Goal: Transaction & Acquisition: Purchase product/service

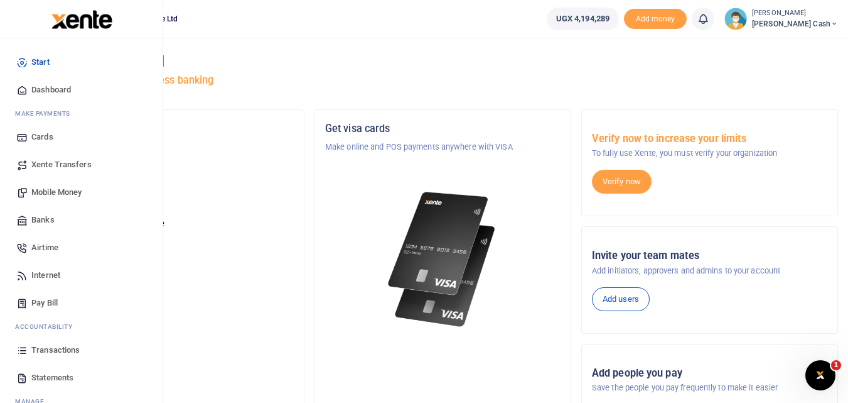
click at [48, 348] on span "Transactions" at bounding box center [55, 350] width 48 height 13
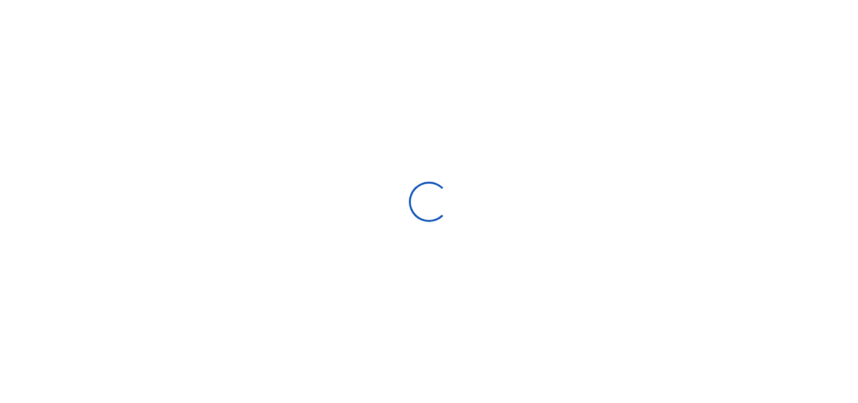
select select
type input "09/05/2025 - 10/04/2025"
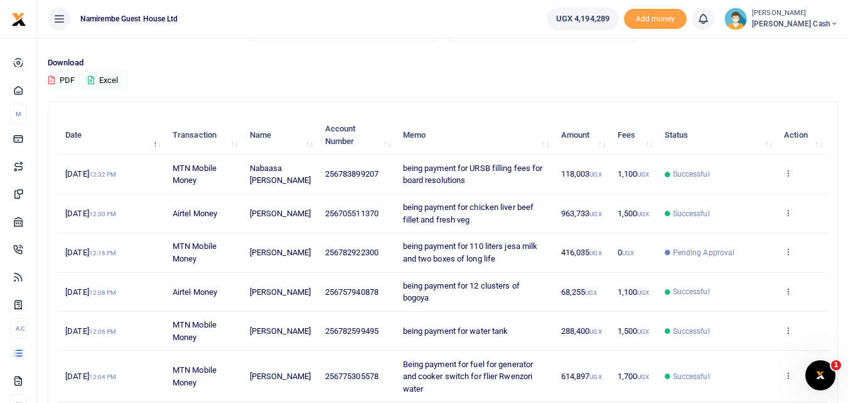
scroll to position [71, 0]
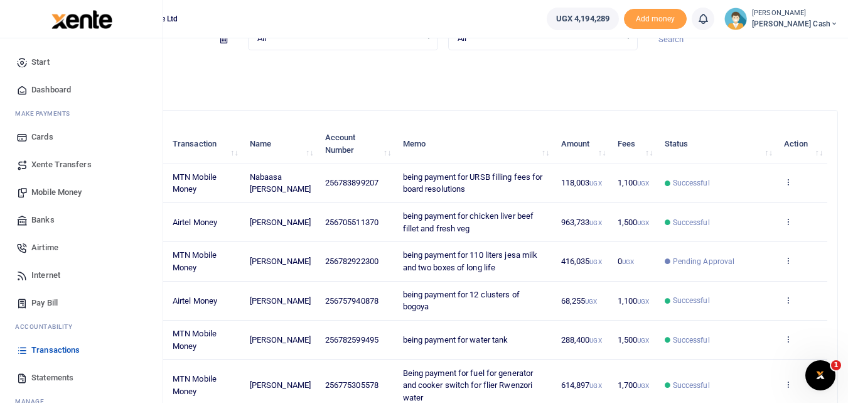
click at [50, 193] on span "Mobile Money" at bounding box center [56, 192] width 50 height 13
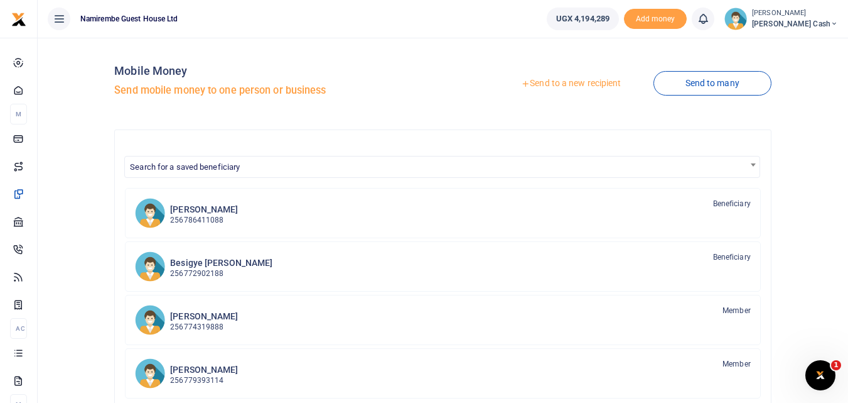
click at [573, 87] on link "Send to a new recipient" at bounding box center [571, 83] width 164 height 23
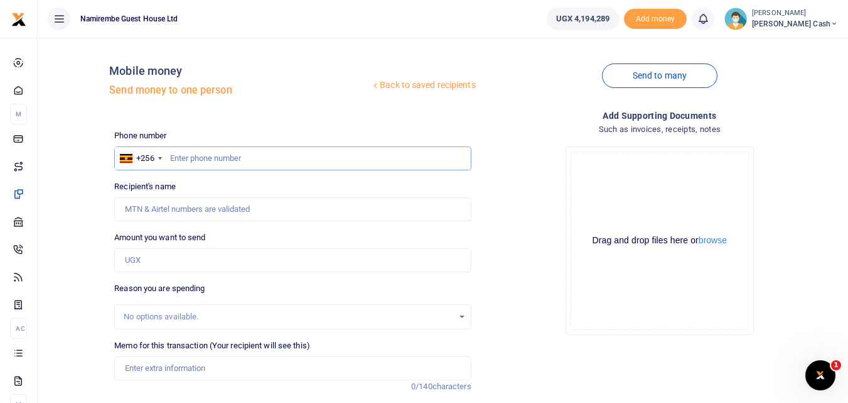
click at [185, 155] on input "text" at bounding box center [292, 158] width 357 height 24
type input "0788641945"
type input "John Bosco Mugisha"
type input "0788641945"
click at [149, 262] on input "Amount you want to send" at bounding box center [292, 260] width 357 height 24
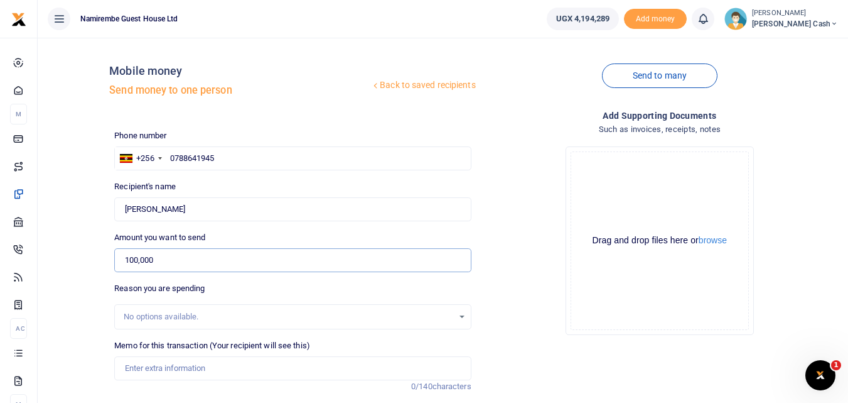
type input "100,000"
click at [128, 367] on input "Memo for this transaction (Your recipient will see this)" at bounding box center [292, 368] width 357 height 24
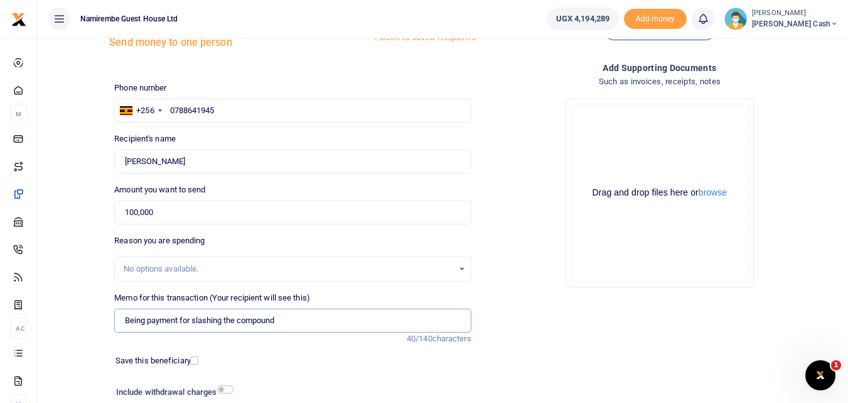
scroll to position [141, 0]
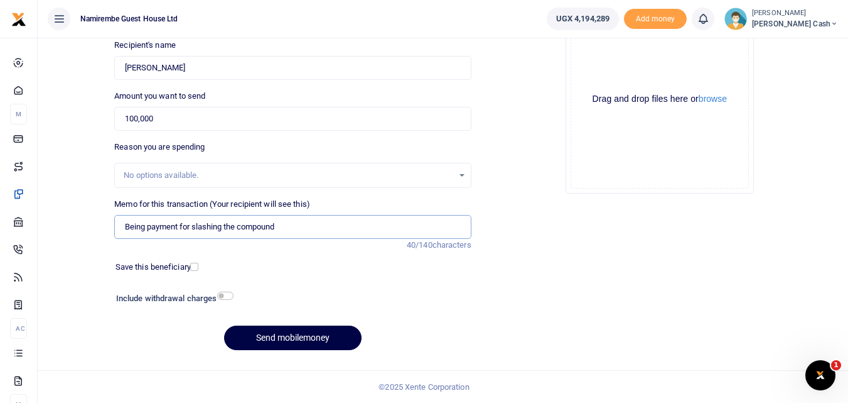
type input "Being payment for slashing the compound"
click at [232, 296] on input "checkbox" at bounding box center [225, 295] width 16 height 8
checkbox input "true"
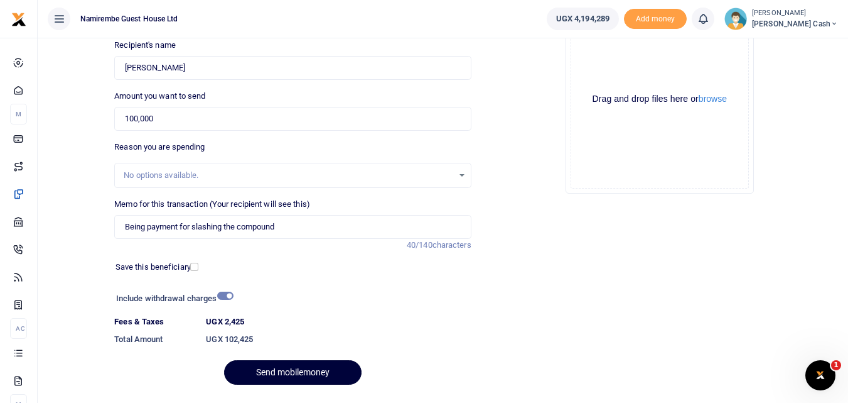
click at [286, 369] on button "Send mobilemoney" at bounding box center [293, 372] width 138 height 24
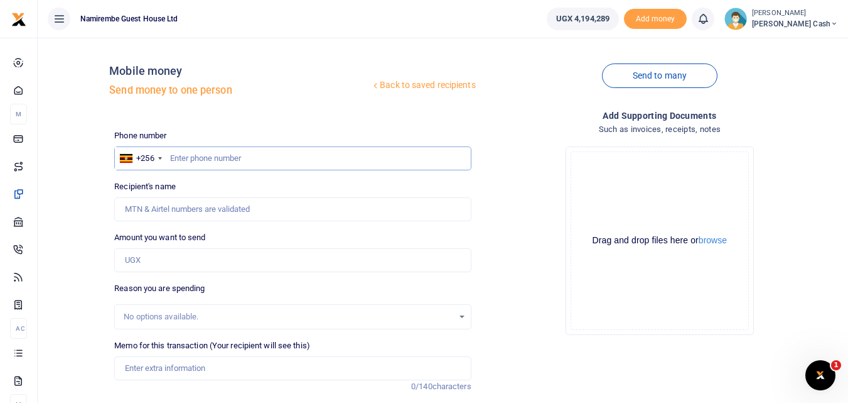
click at [200, 159] on input "text" at bounding box center [292, 158] width 357 height 24
click at [195, 162] on input "text" at bounding box center [292, 158] width 357 height 24
type input "0784090186"
type input "Amos Muheza"
type input "0784090186"
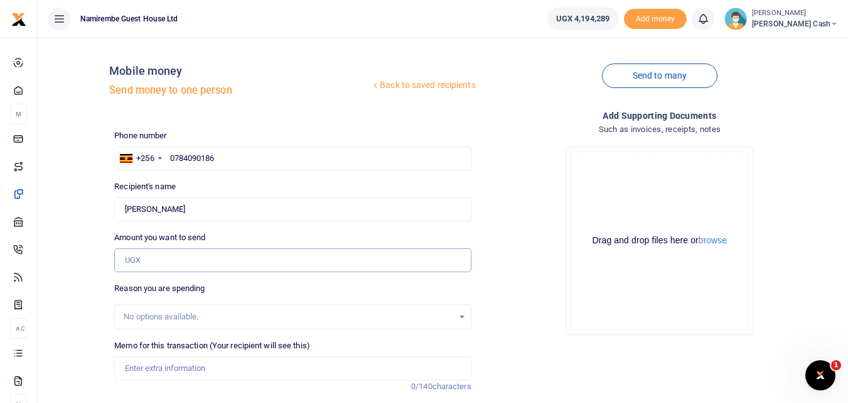
click at [138, 259] on input "Amount you want to send" at bounding box center [292, 260] width 357 height 24
type input "184,000"
click at [156, 369] on input "Memo for this transaction (Your recipient will see this)" at bounding box center [292, 368] width 357 height 24
click at [192, 367] on input "being payment for charcoal lusenyente" at bounding box center [292, 368] width 357 height 24
click at [192, 364] on input "being payment for charcoal lusenyente" at bounding box center [292, 368] width 357 height 24
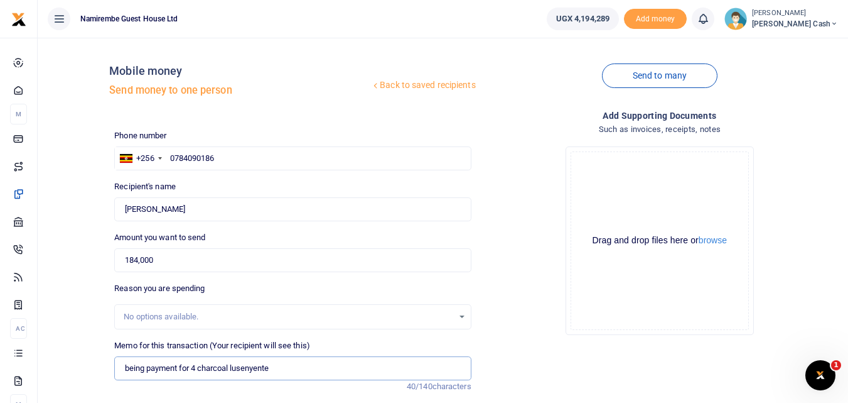
click at [276, 367] on input "being payment for 4 charcoal lusenyente" at bounding box center [292, 368] width 357 height 24
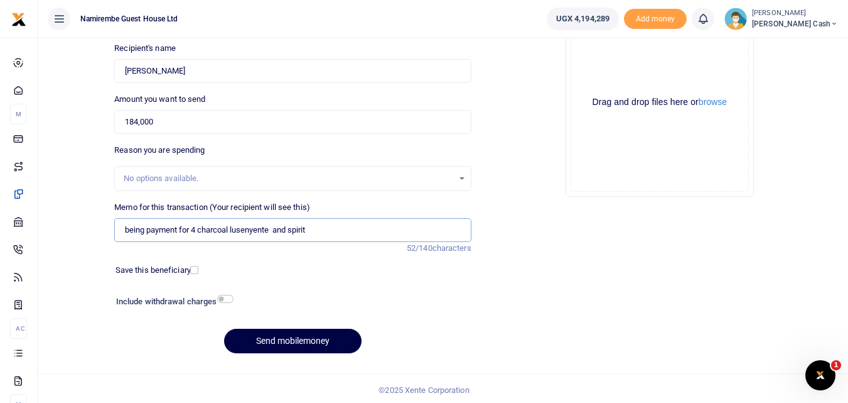
scroll to position [141, 0]
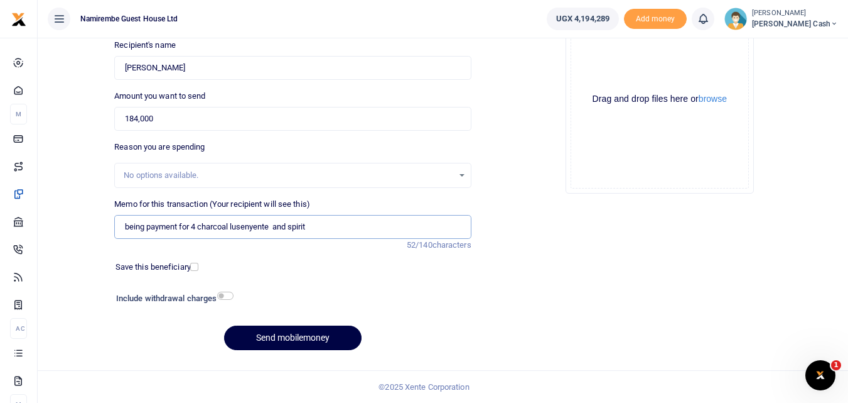
type input "being payment for 4 charcoal lusenyente and spirit"
click at [229, 295] on input "checkbox" at bounding box center [225, 295] width 16 height 8
checkbox input "true"
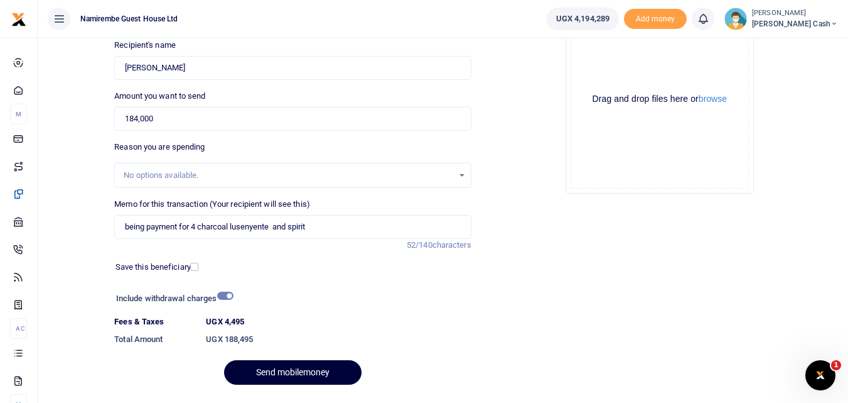
click at [288, 368] on button "Send mobilemoney" at bounding box center [293, 372] width 138 height 24
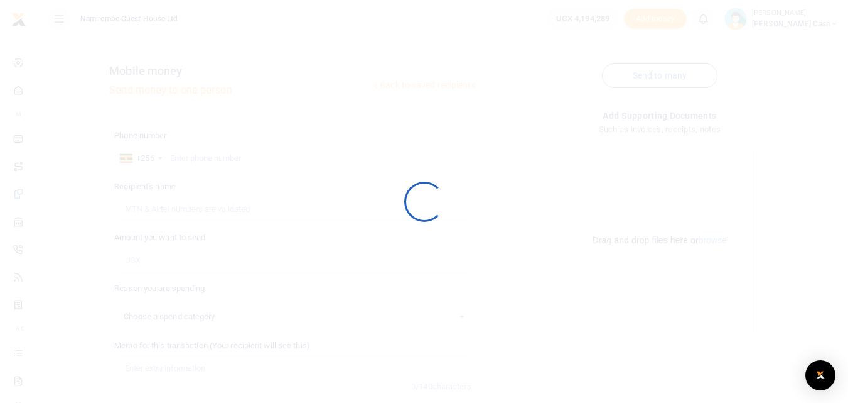
scroll to position [141, 0]
select select
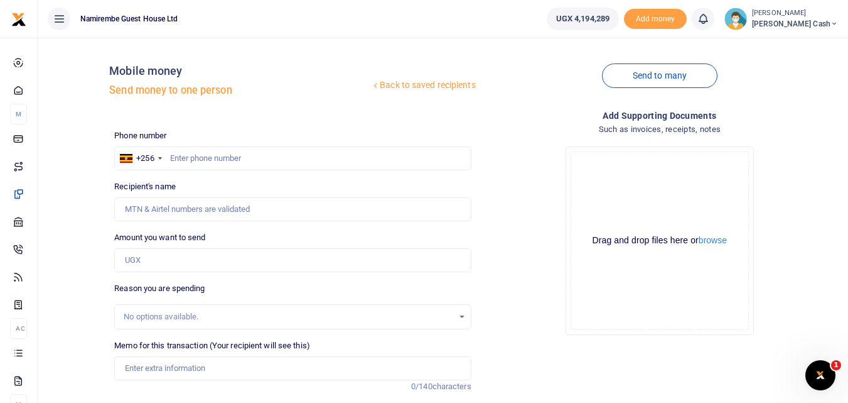
scroll to position [0, 0]
click at [183, 151] on input "text" at bounding box center [292, 158] width 357 height 24
type input "0762901778"
type input "Irene Ndusha"
type input "0762901778"
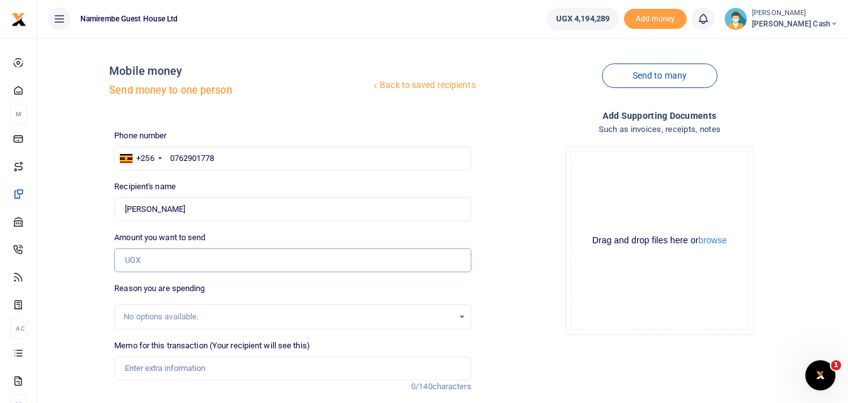
click at [143, 260] on input "Amount you want to send" at bounding box center [292, 260] width 357 height 24
type input "330,000"
click at [172, 369] on input "Memo for this transaction (Your recipient will see this)" at bounding box center [292, 368] width 357 height 24
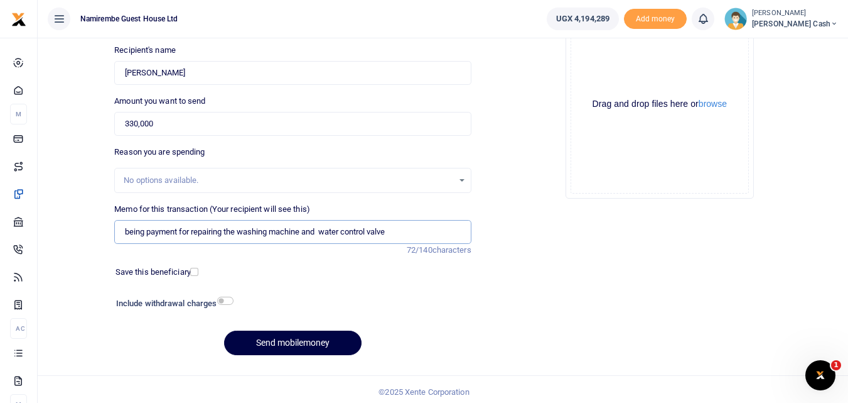
scroll to position [141, 0]
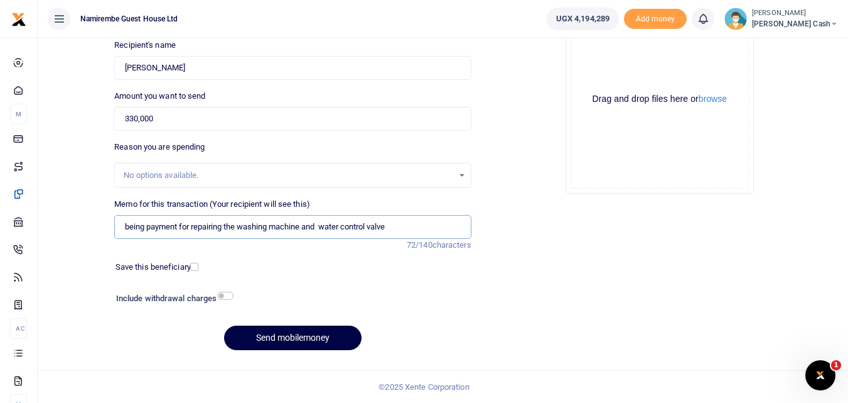
type input "being payment for repairing the washing machine and water control valve"
click at [229, 294] on input "checkbox" at bounding box center [225, 295] width 16 height 8
checkbox input "true"
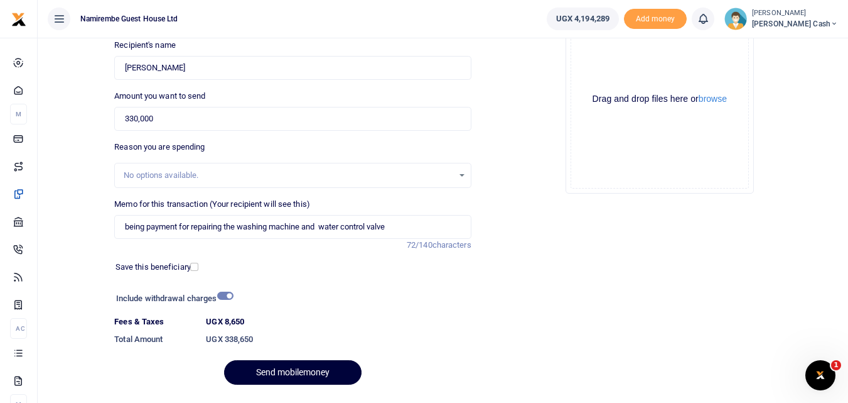
click at [299, 372] on button "Send mobilemoney" at bounding box center [293, 372] width 138 height 24
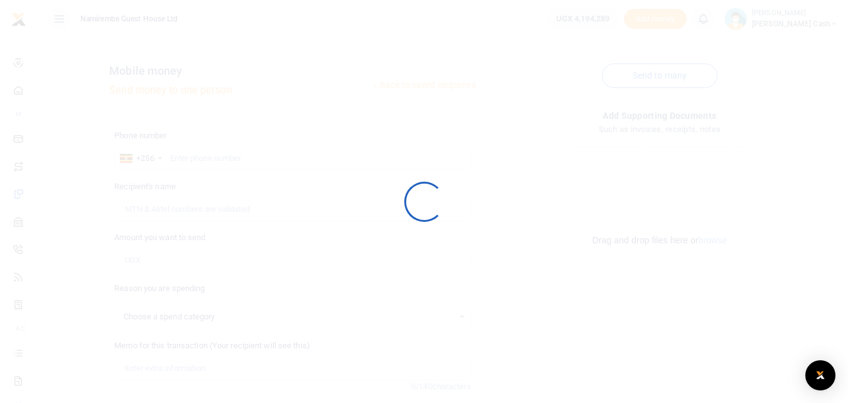
scroll to position [141, 0]
select select
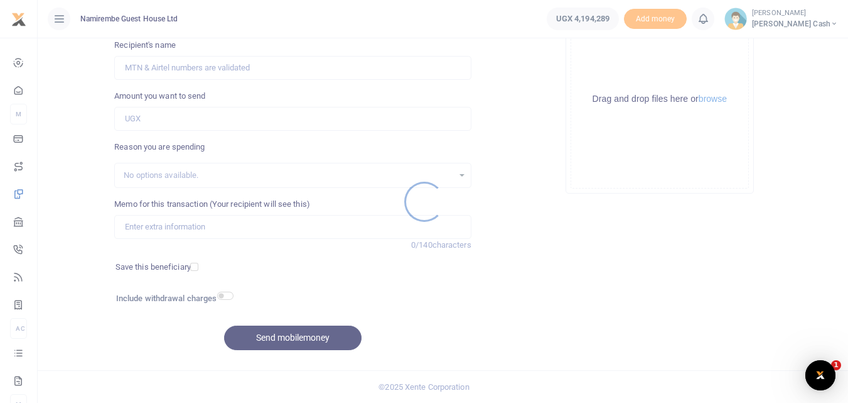
scroll to position [0, 0]
